Goal: Check status

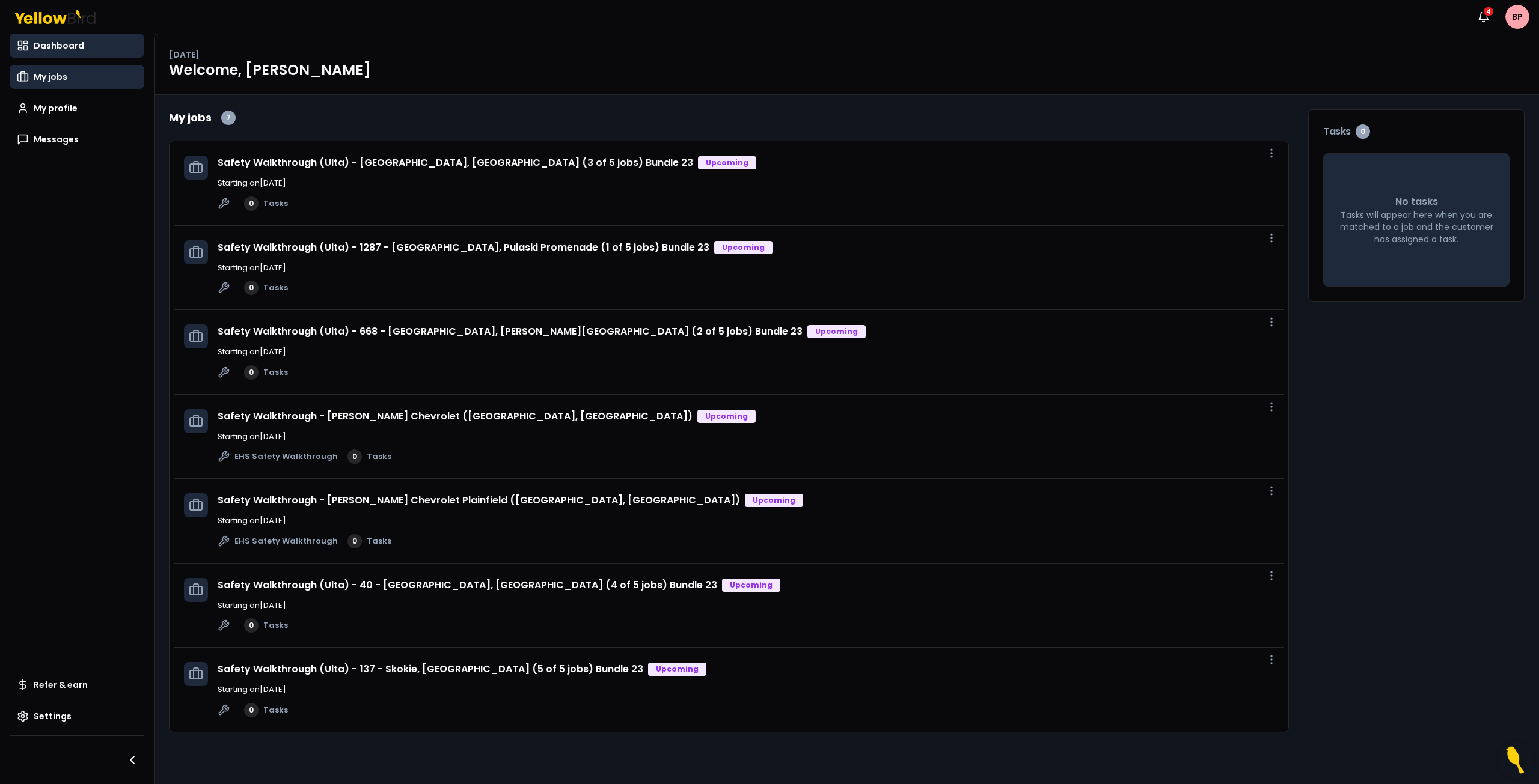
click at [78, 82] on link "My jobs" at bounding box center [76, 76] width 135 height 24
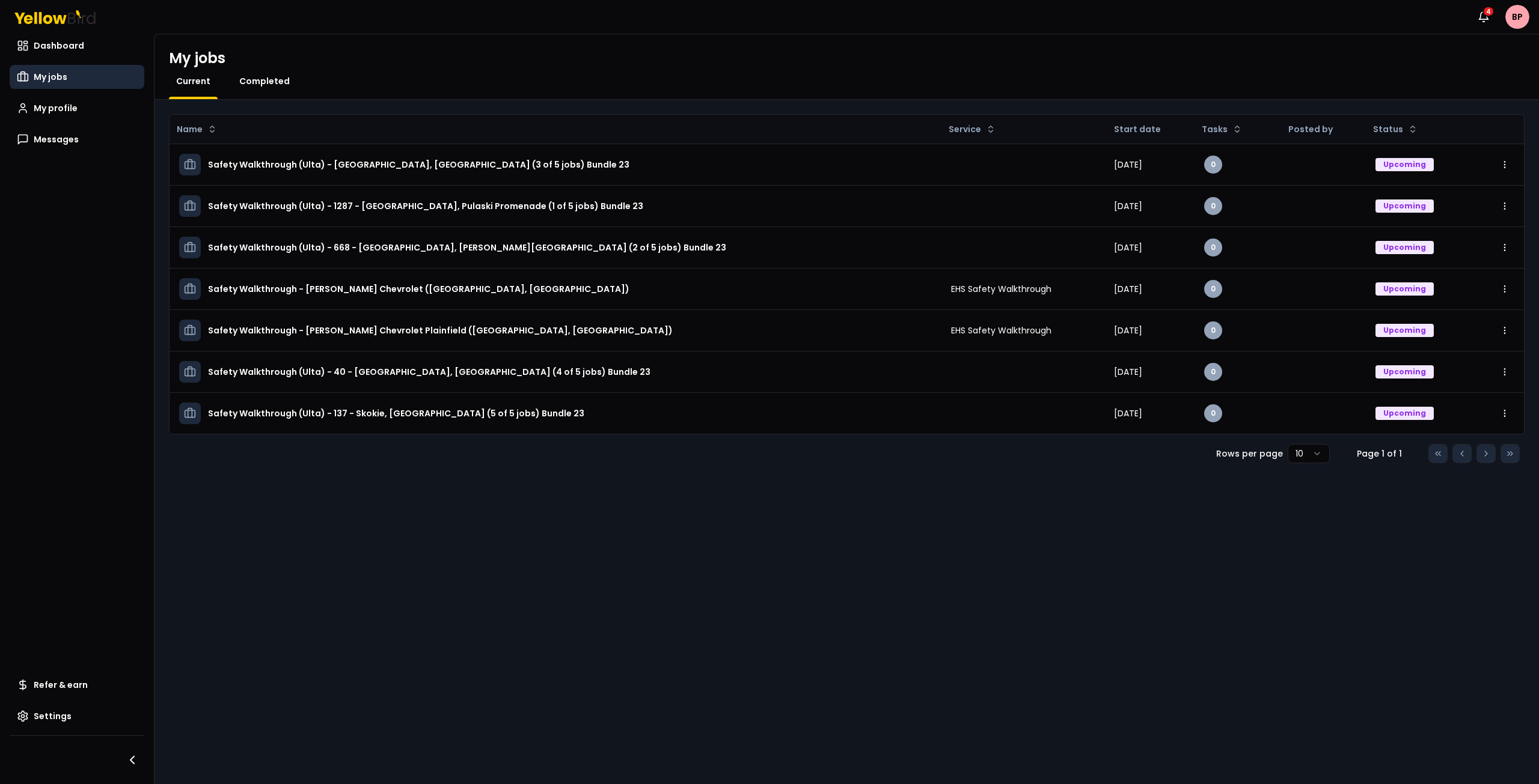
click at [263, 84] on span "Completed" at bounding box center [265, 80] width 50 height 12
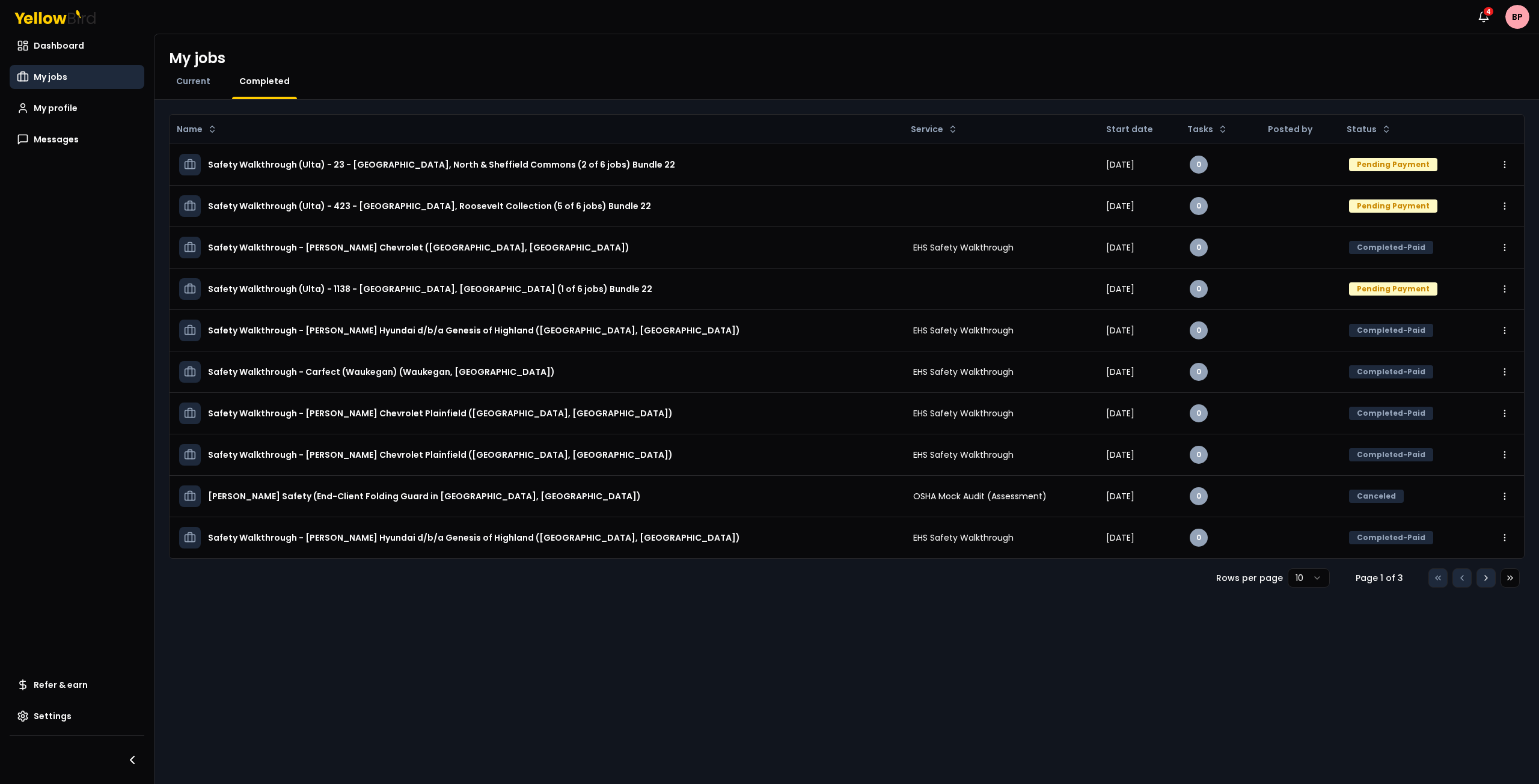
click at [1485, 582] on icon at bounding box center [1486, 578] width 9 height 9
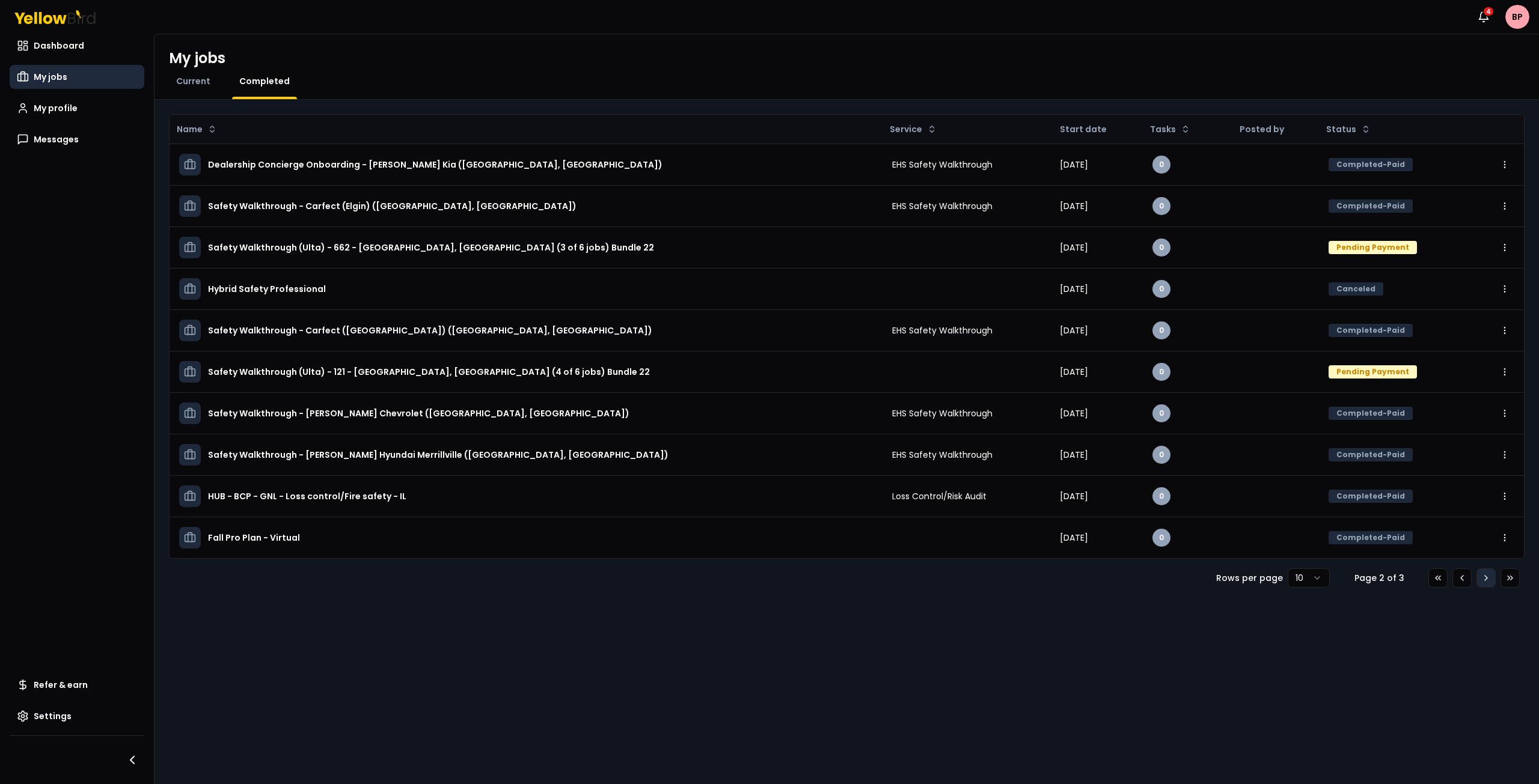
click at [1485, 582] on icon at bounding box center [1486, 578] width 9 height 9
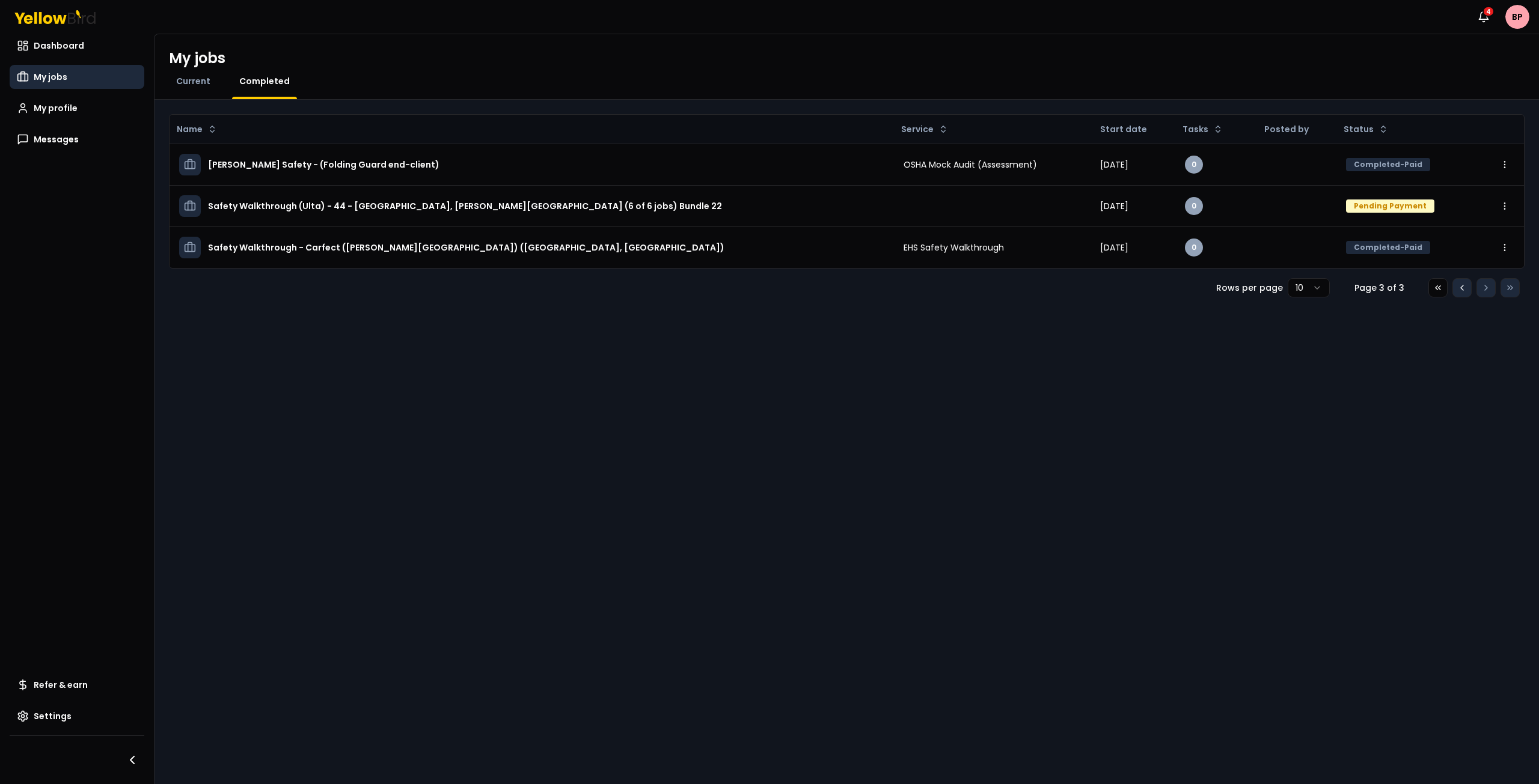
click at [1459, 290] on icon at bounding box center [1463, 288] width 9 height 9
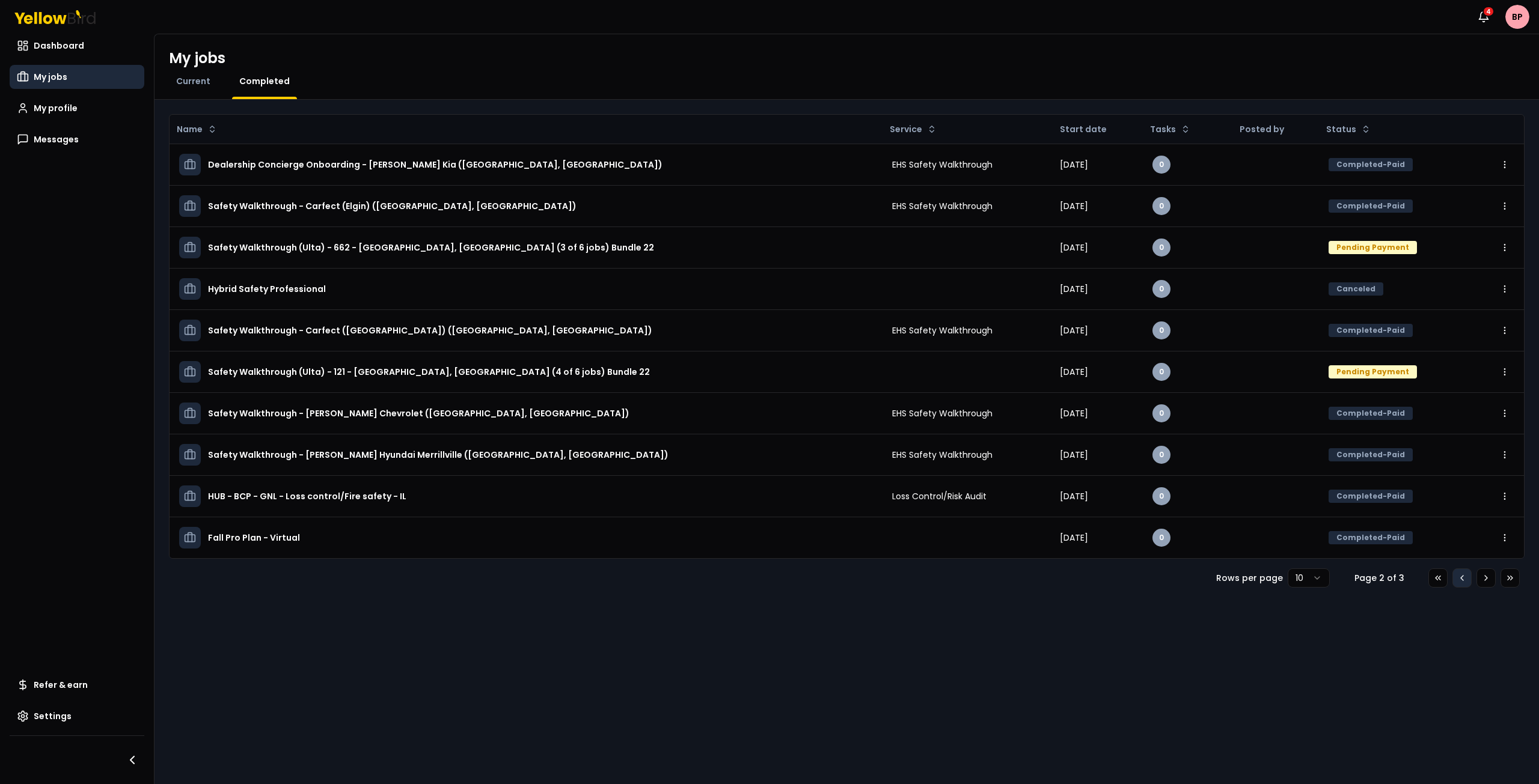
click at [1466, 580] on icon at bounding box center [1463, 578] width 9 height 9
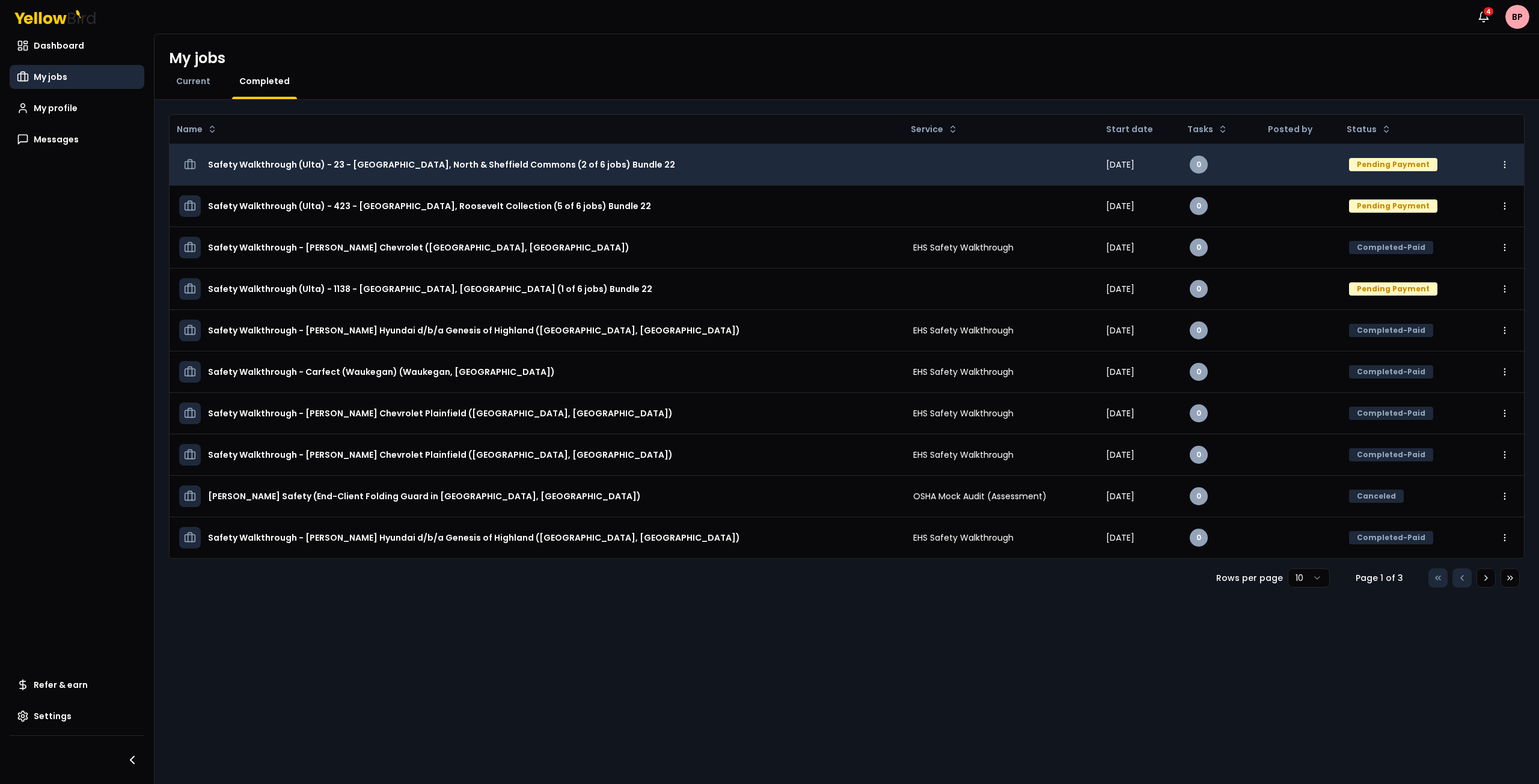
click at [1505, 162] on html "Notifications 4 BP Dashboard My jobs My profile Messages Refer & earn Settings …" at bounding box center [770, 392] width 1539 height 784
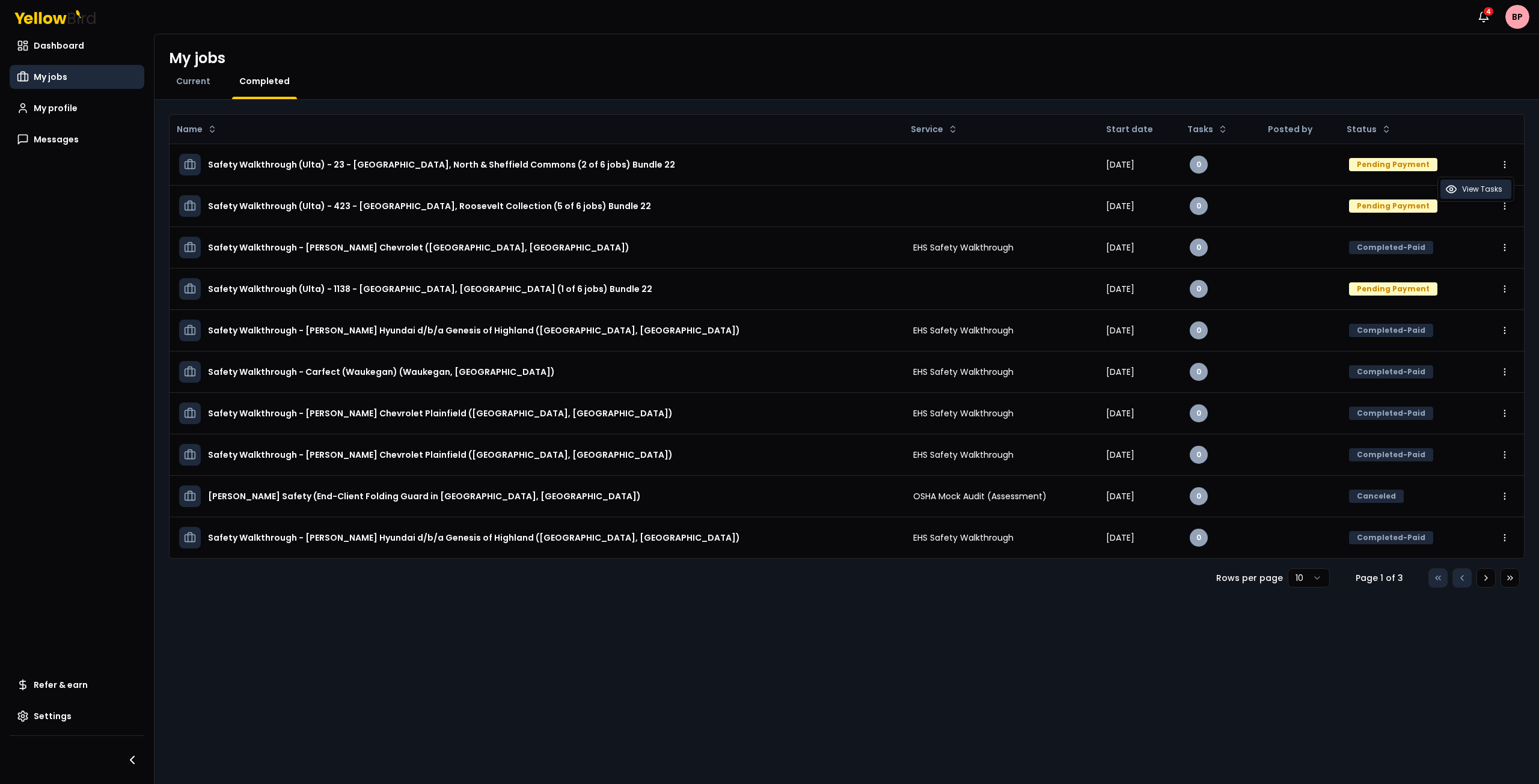
click at [1489, 193] on span "View Tasks" at bounding box center [1482, 189] width 40 height 9
